Goal: Task Accomplishment & Management: Manage account settings

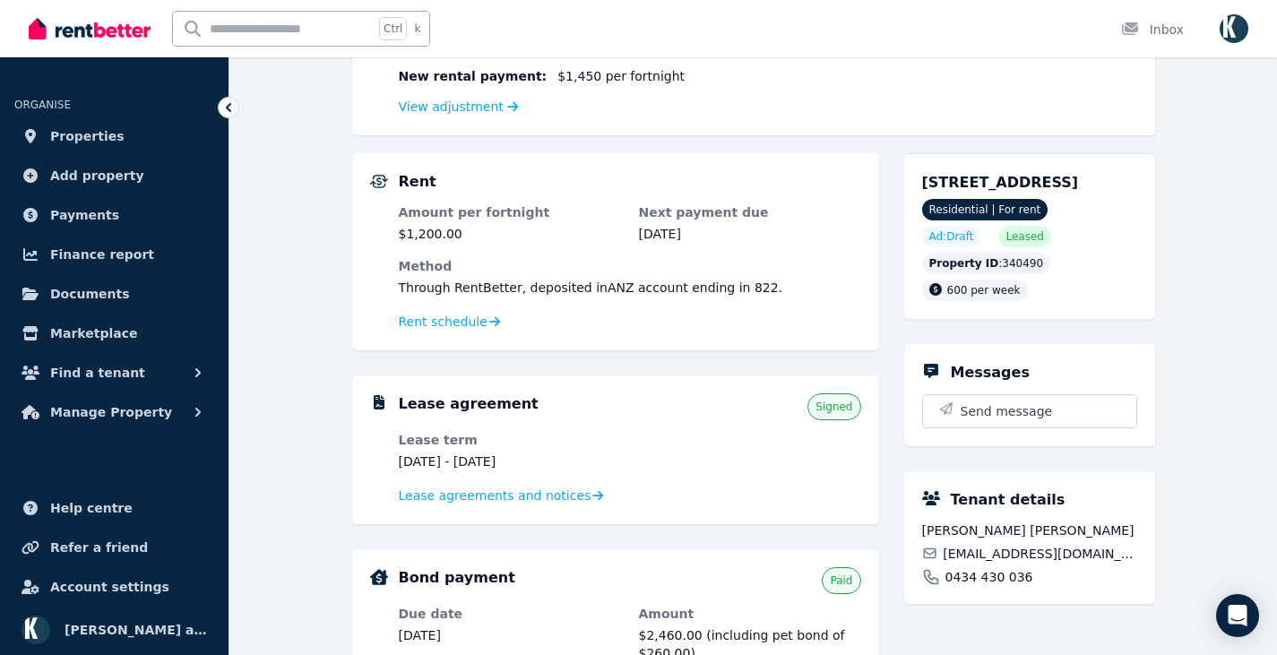
scroll to position [358, 0]
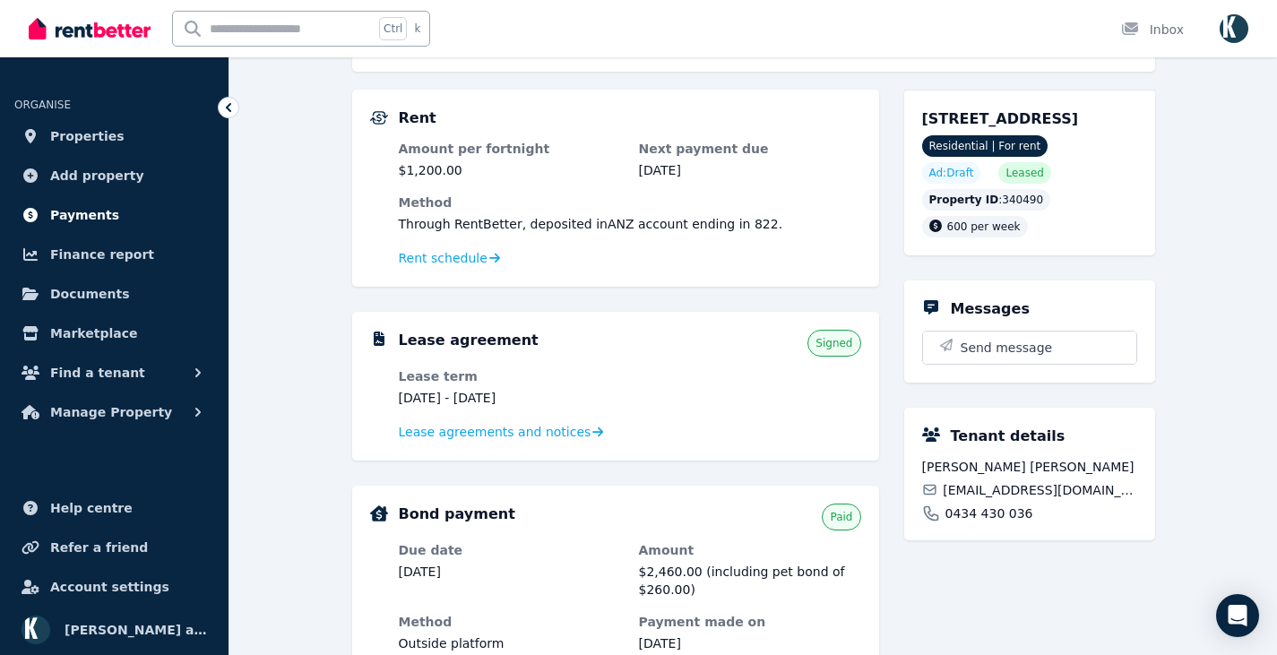
click at [99, 222] on span "Payments" at bounding box center [84, 214] width 69 height 21
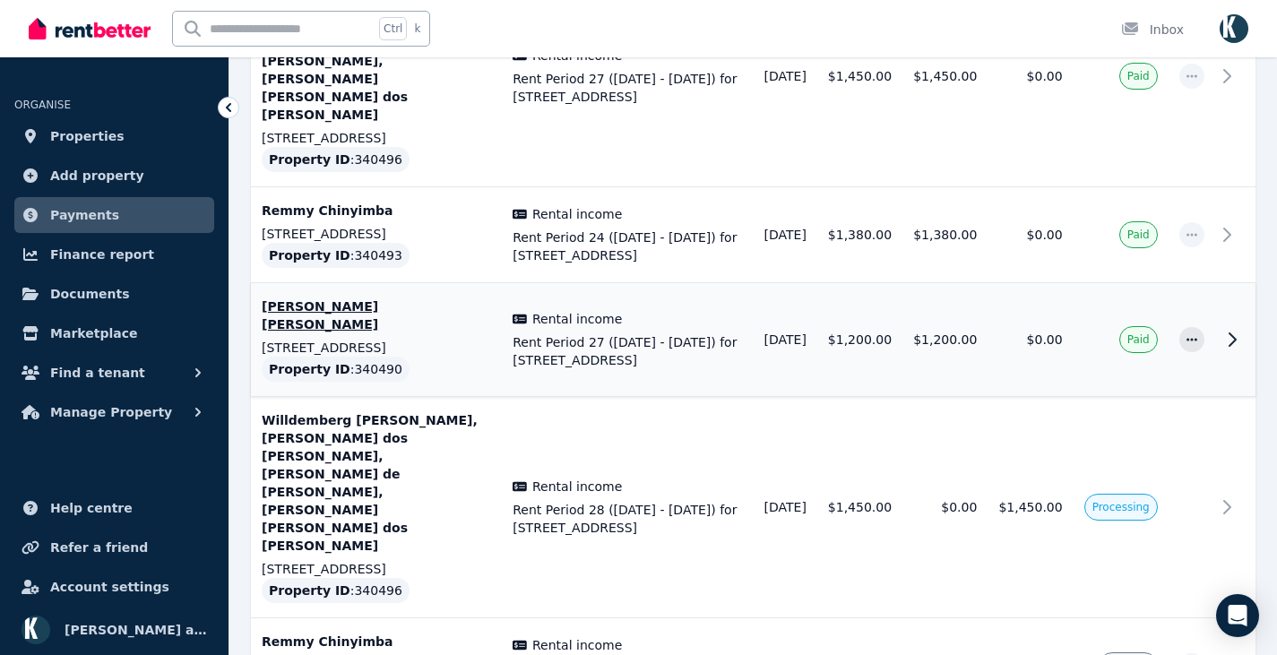
scroll to position [498, 0]
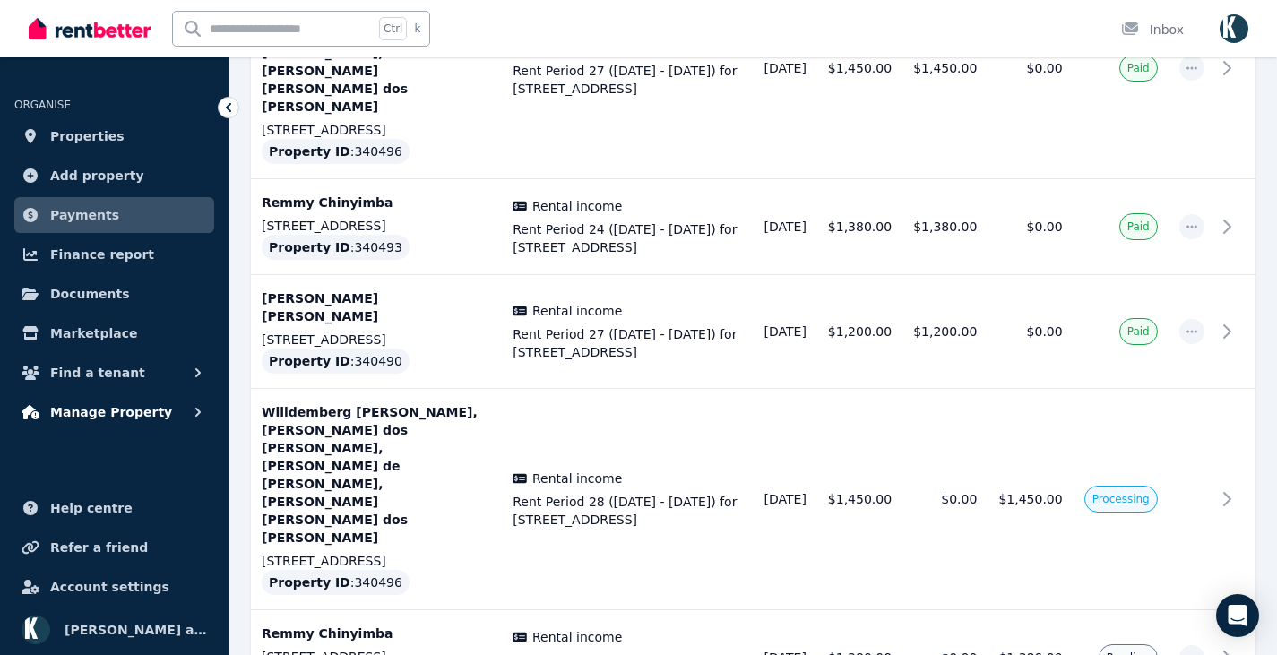
click at [143, 401] on span "Manage Property" at bounding box center [111, 411] width 122 height 21
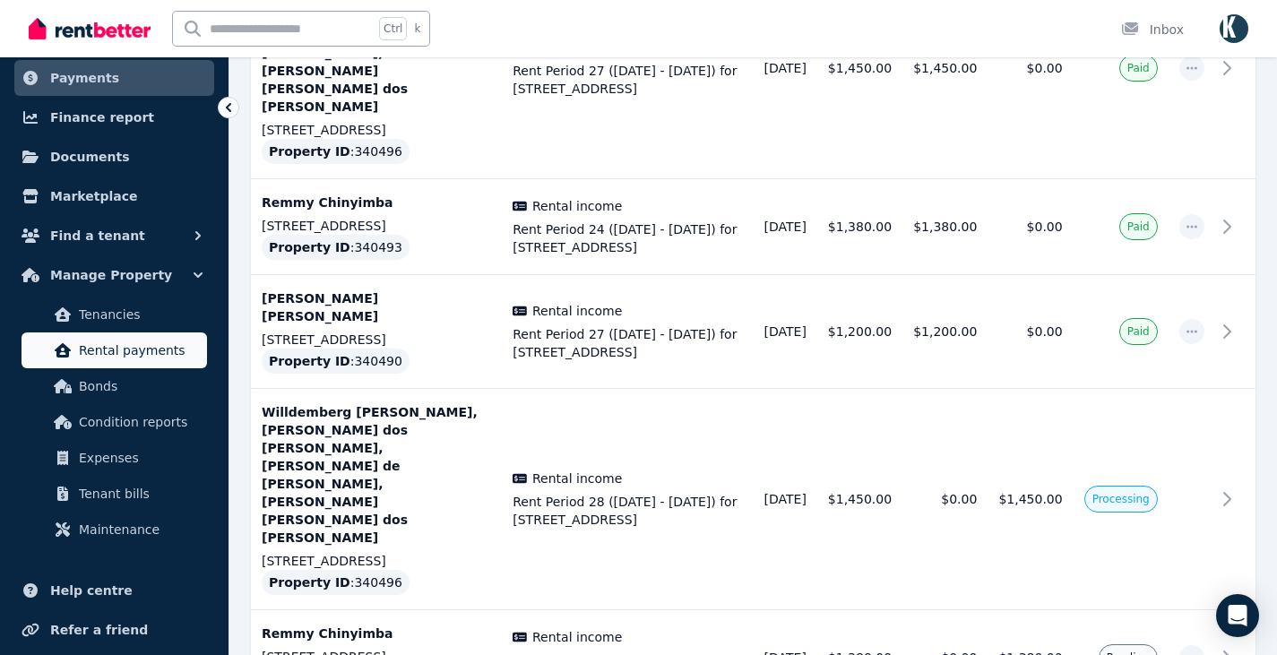
scroll to position [179, 0]
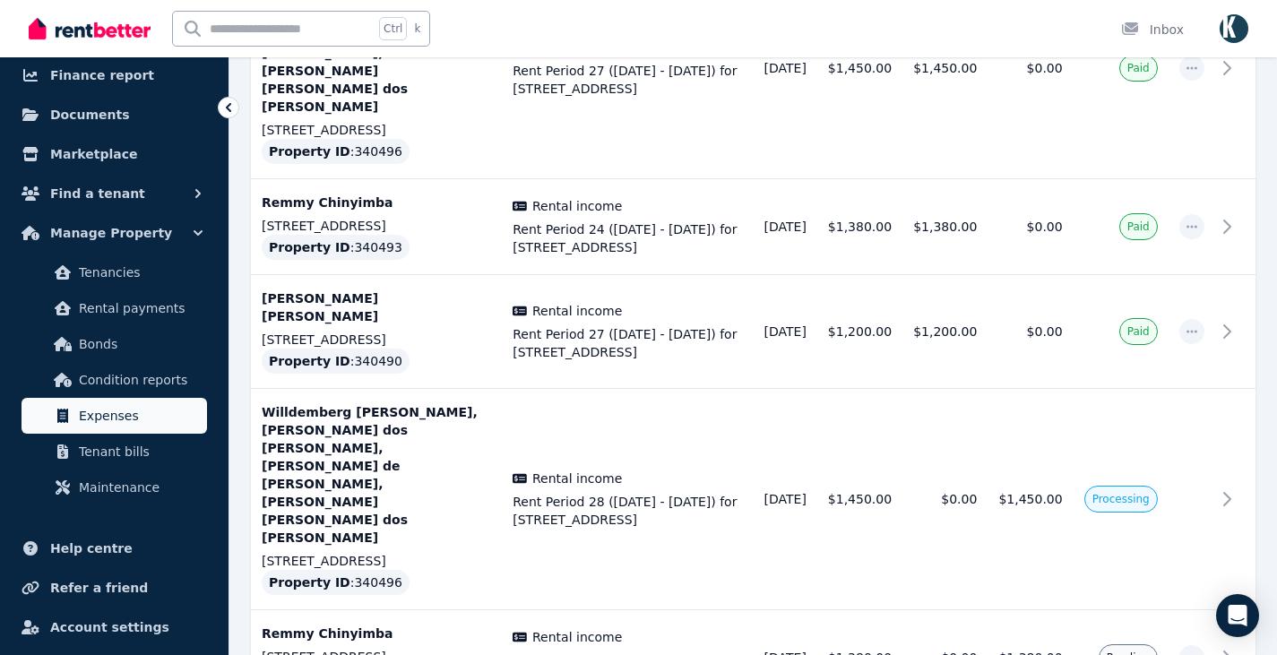
click at [99, 412] on span "Expenses" at bounding box center [139, 415] width 121 height 21
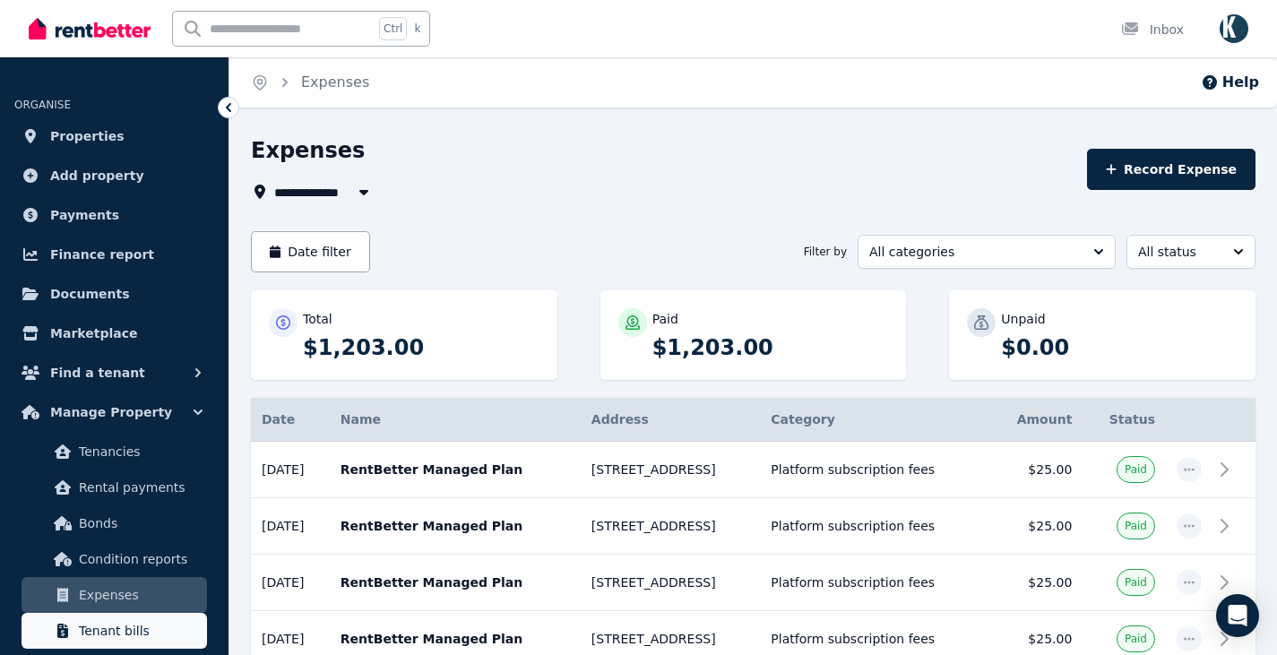
scroll to position [90, 0]
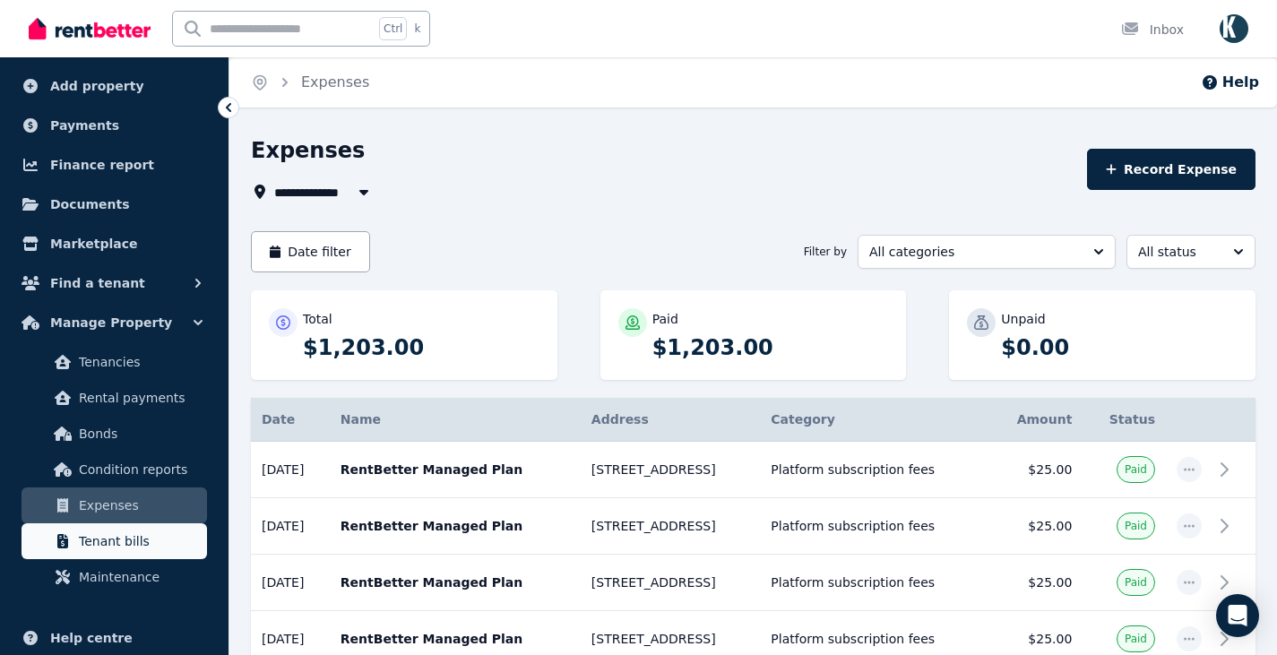
click at [136, 538] on span "Tenant bills" at bounding box center [139, 540] width 121 height 21
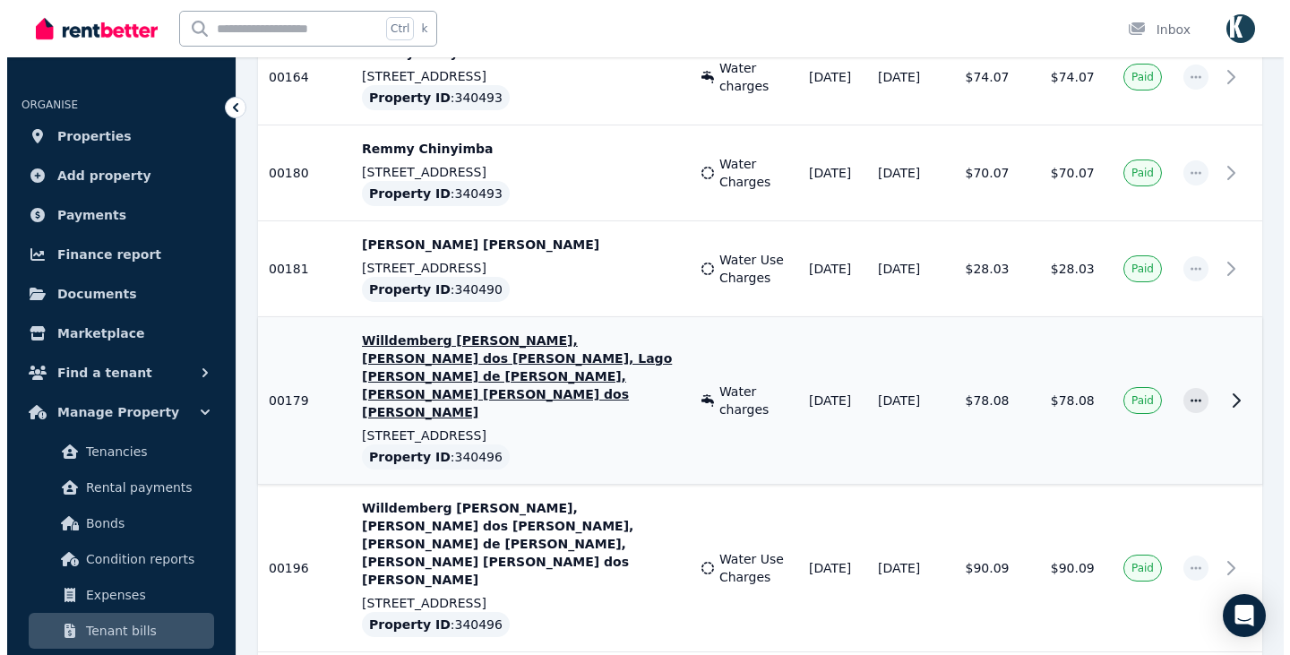
scroll to position [1819, 0]
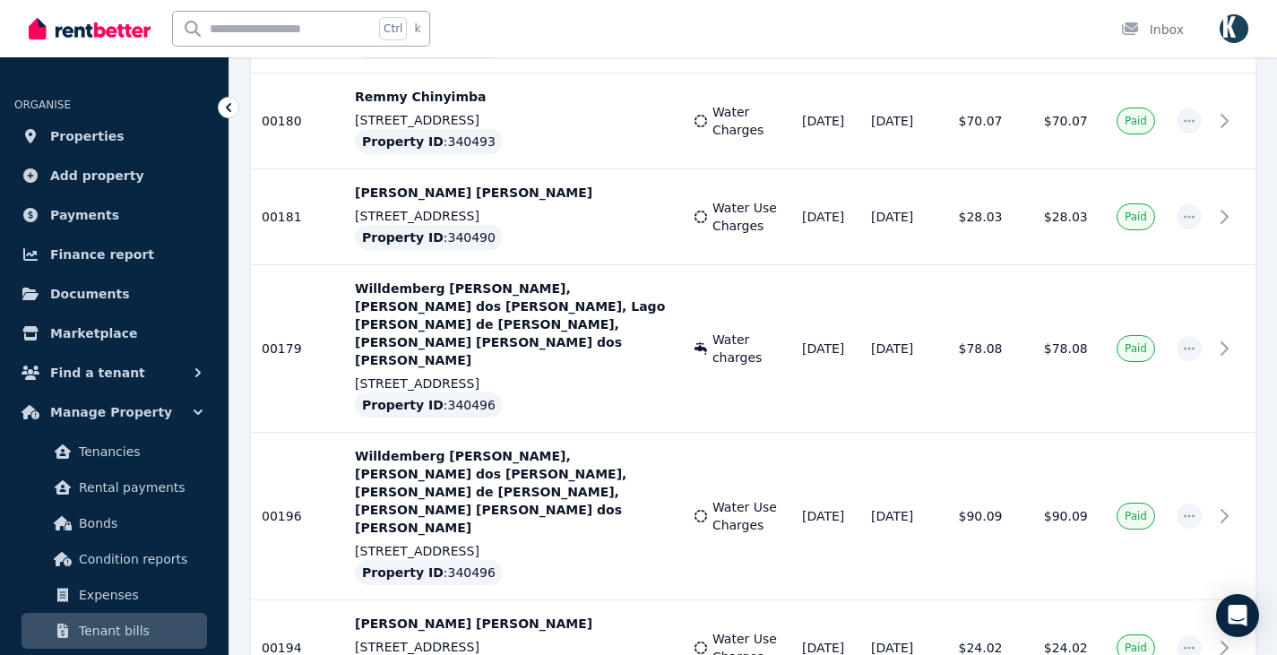
copy td "86.09"
drag, startPoint x: 1097, startPoint y: 512, endPoint x: 1070, endPoint y: 512, distance: 27.8
